Goal: Information Seeking & Learning: Learn about a topic

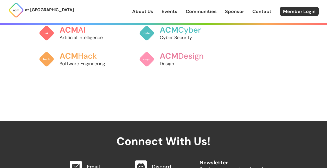
scroll to position [444, 0]
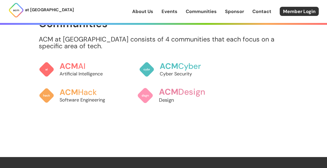
click at [142, 103] on img at bounding box center [145, 95] width 16 height 16
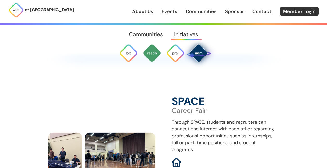
scroll to position [1465, 0]
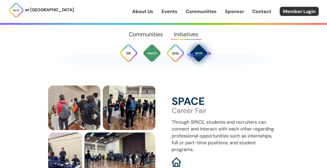
click at [166, 111] on div "SPACE Career Fair Through SPACE, students and recruiters can connect and intera…" at bounding box center [163, 130] width 231 height 91
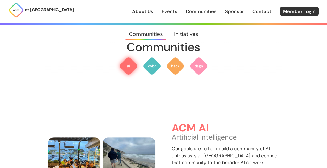
scroll to position [0, 0]
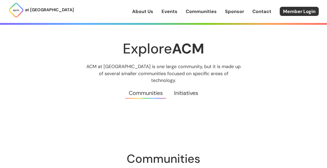
drag, startPoint x: 173, startPoint y: 15, endPoint x: 172, endPoint y: 12, distance: 3.6
click at [172, 12] on div "About Us Events Communities Sponsor Contact Member Login" at bounding box center [229, 11] width 195 height 9
click at [172, 12] on link "Events" at bounding box center [170, 11] width 16 height 7
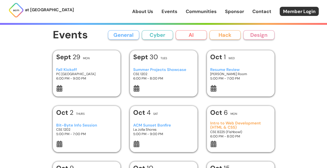
click at [72, 67] on div "Fall Kickoff PC West Ballroom 6:00 PM - 9:00 PM" at bounding box center [86, 74] width 61 height 22
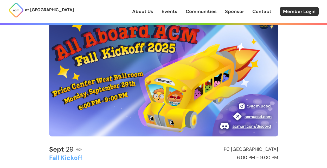
scroll to position [46, 0]
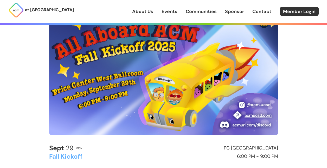
click at [220, 80] on img at bounding box center [163, 70] width 229 height 129
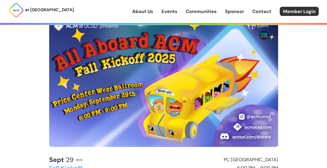
scroll to position [34, 0]
